Goal: Transaction & Acquisition: Purchase product/service

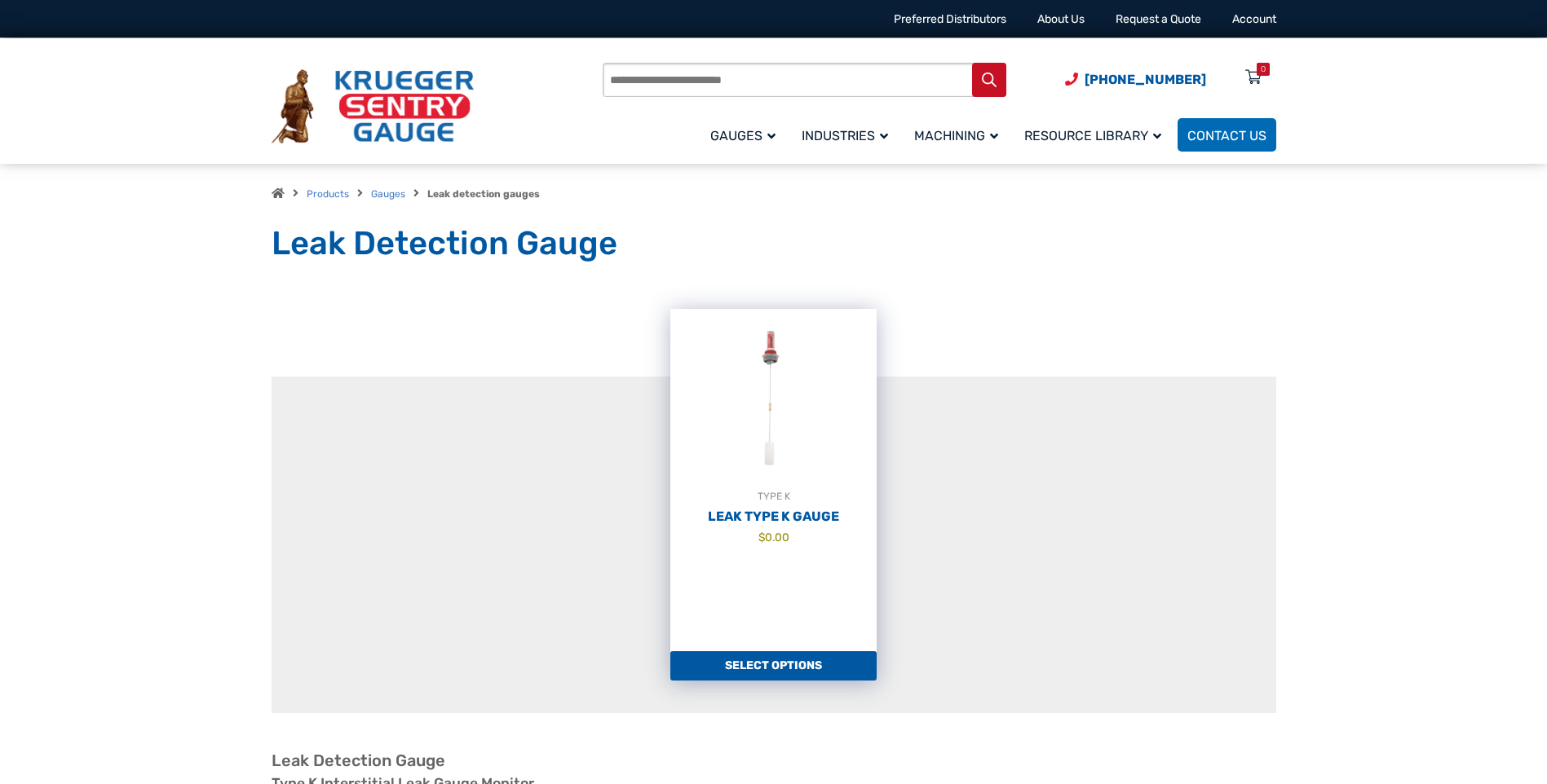
click at [766, 389] on img at bounding box center [774, 398] width 206 height 179
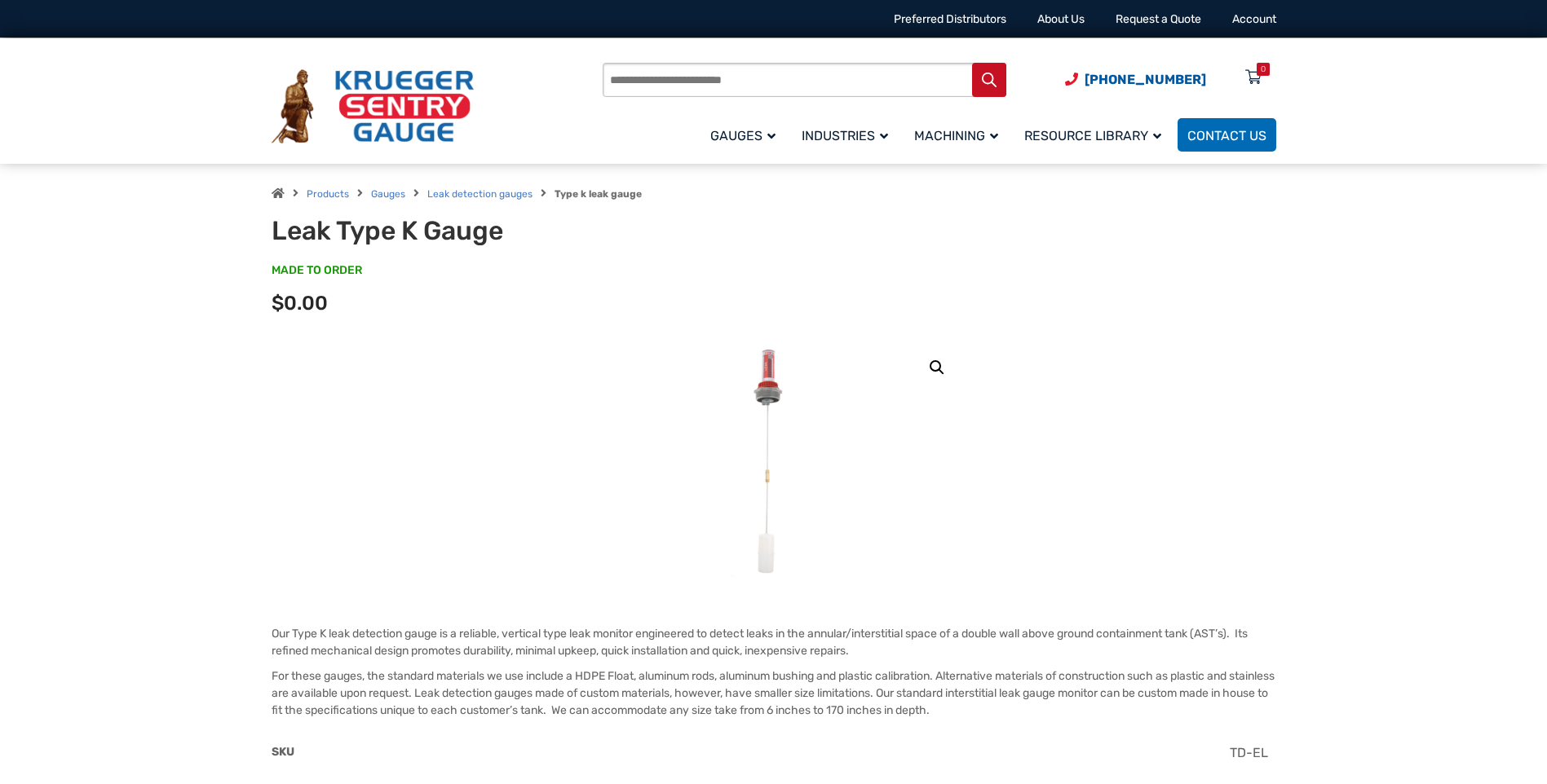
click at [768, 372] on img at bounding box center [774, 462] width 101 height 245
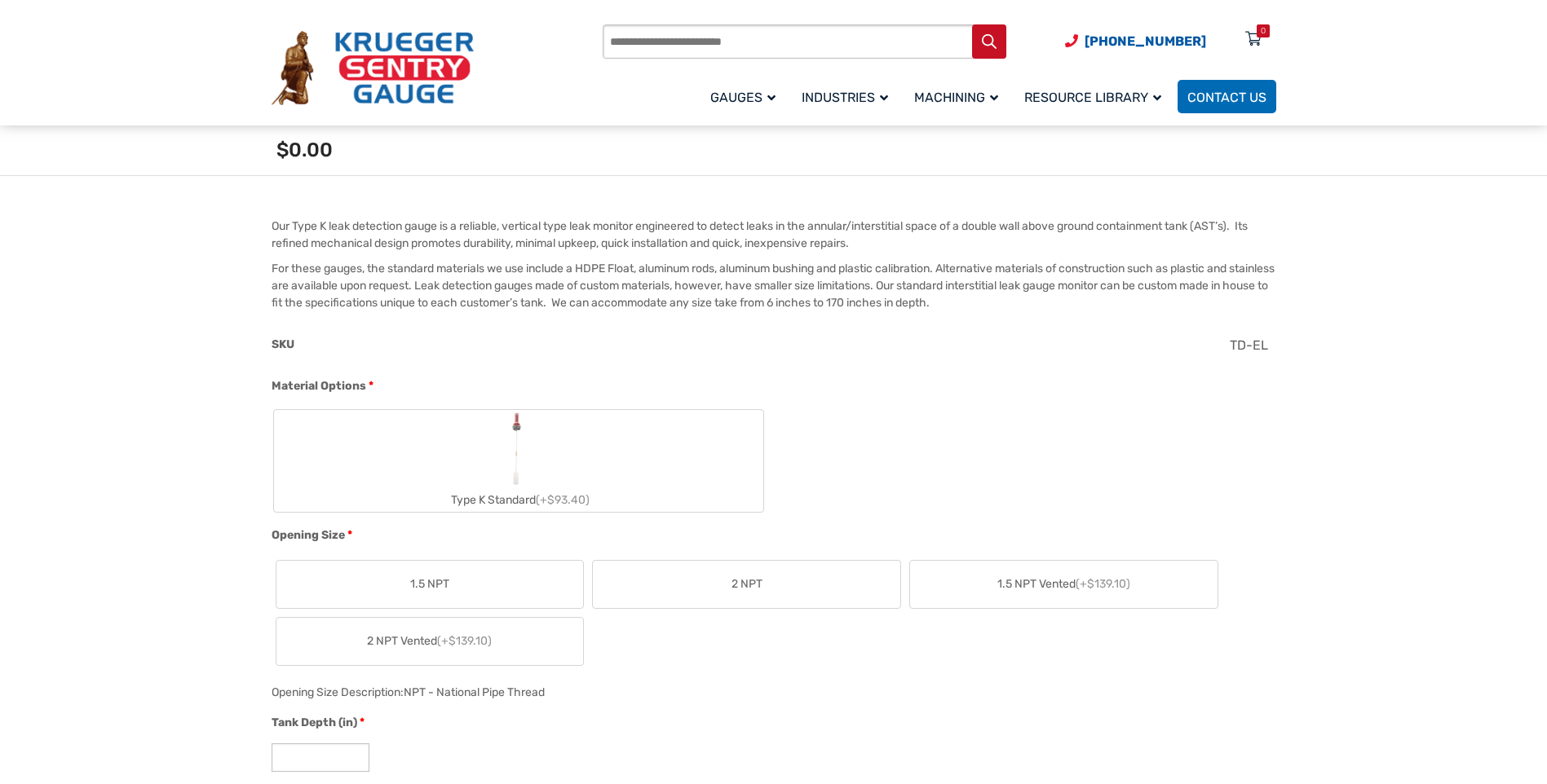
click at [426, 575] on label "1.5 NPT" at bounding box center [430, 584] width 307 height 47
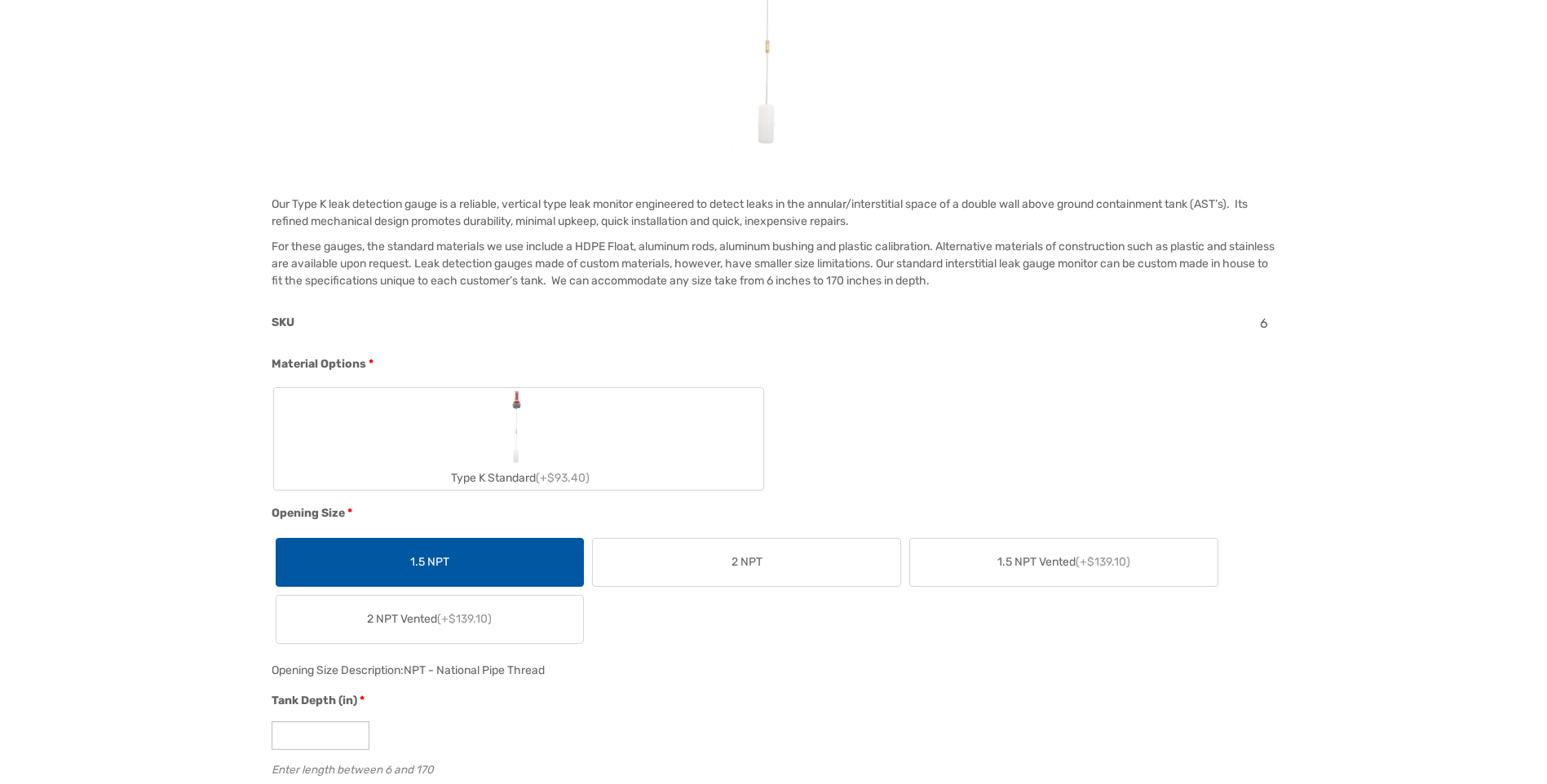
scroll to position [0, 0]
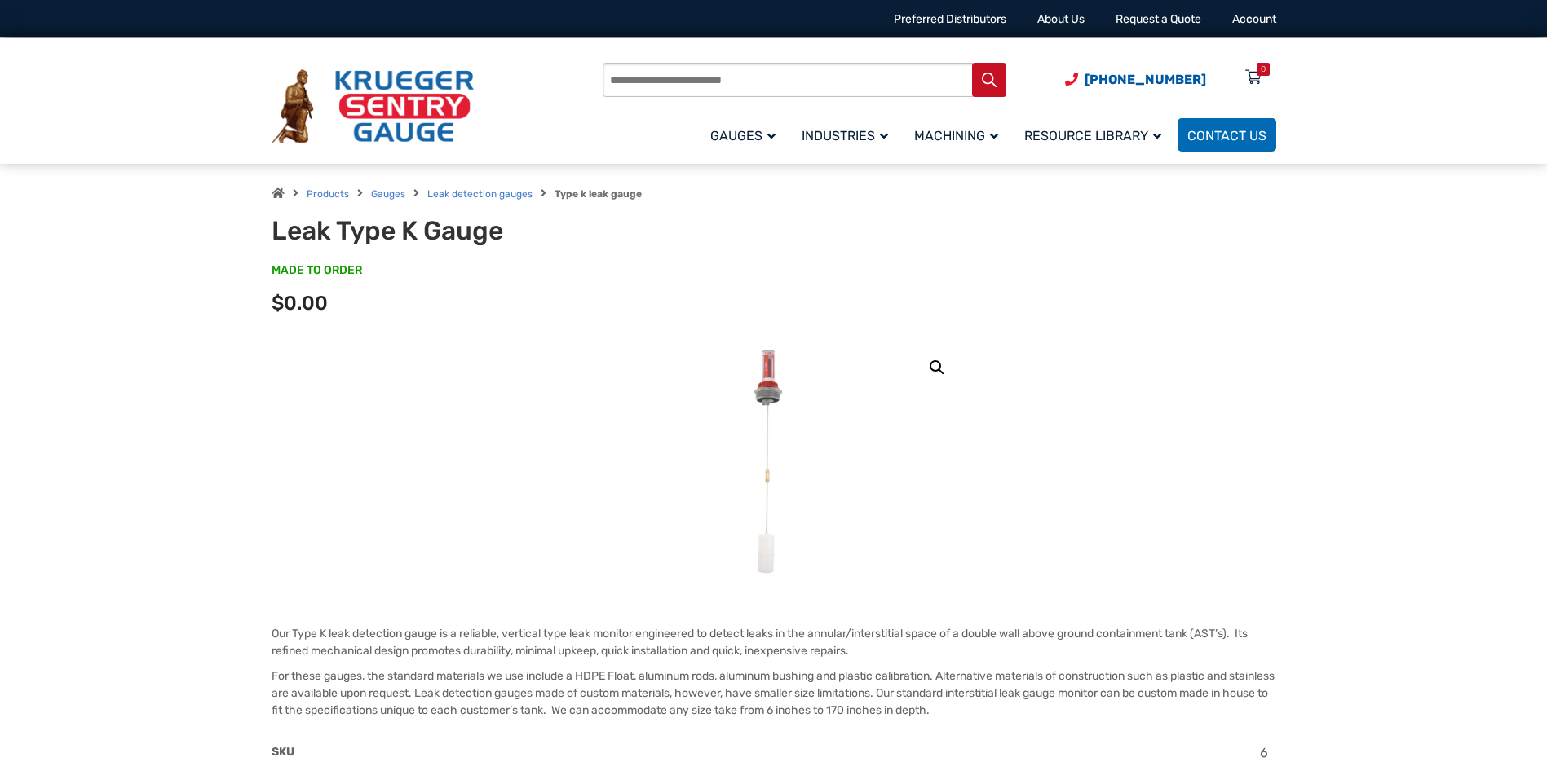
click at [776, 352] on img at bounding box center [774, 462] width 101 height 245
